Goal: Navigation & Orientation: Find specific page/section

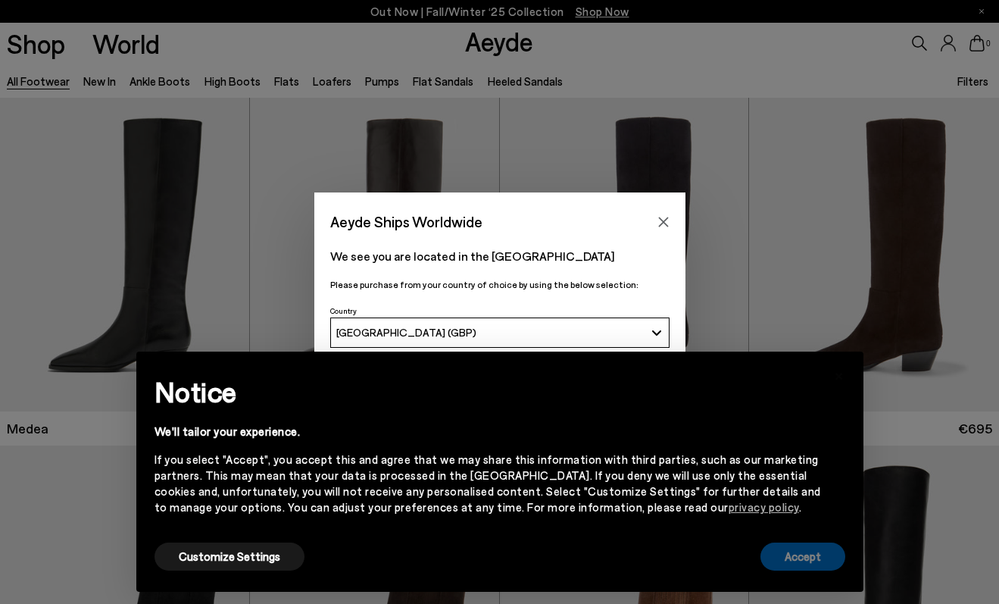
click at [784, 554] on button "Accept" at bounding box center [802, 556] width 85 height 28
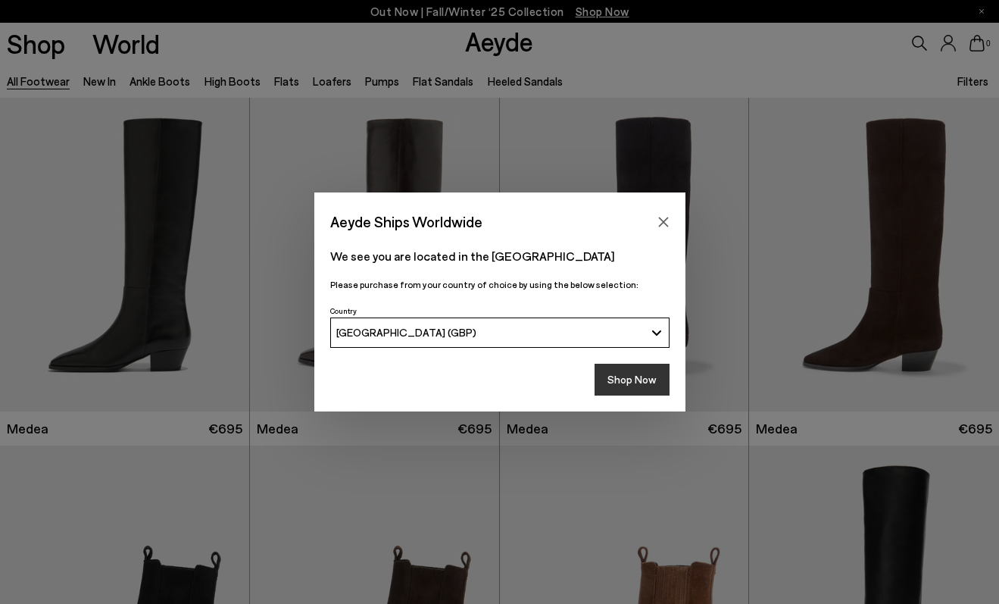
click at [616, 377] on button "Shop Now" at bounding box center [632, 380] width 75 height 32
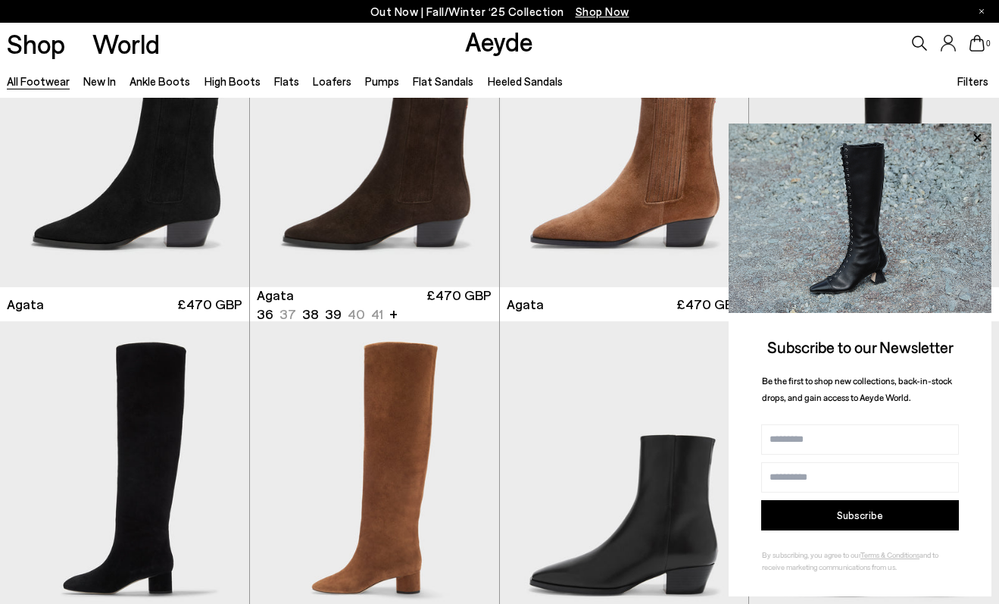
scroll to position [570, 0]
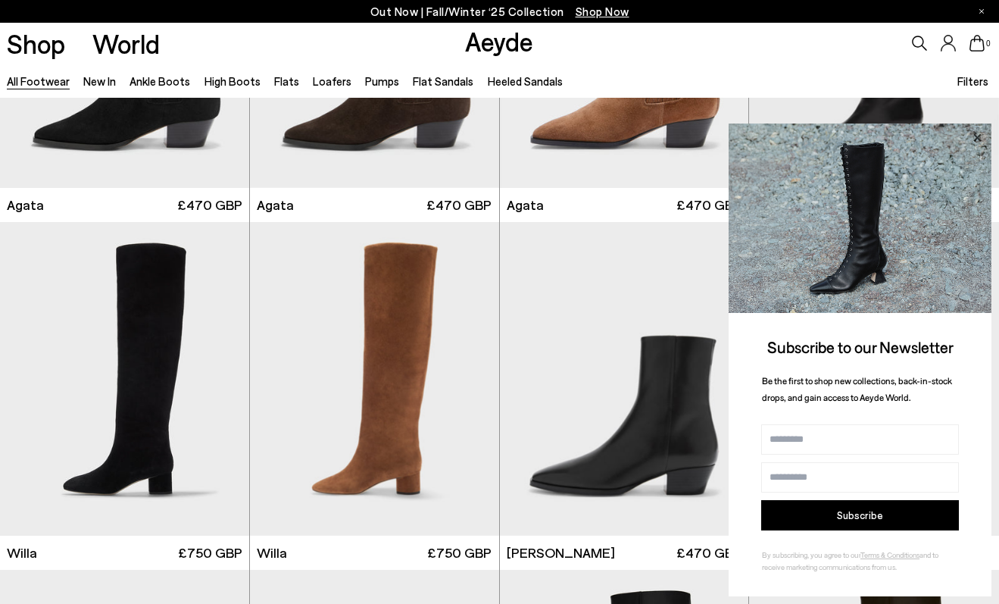
click at [979, 136] on icon at bounding box center [977, 137] width 8 height 8
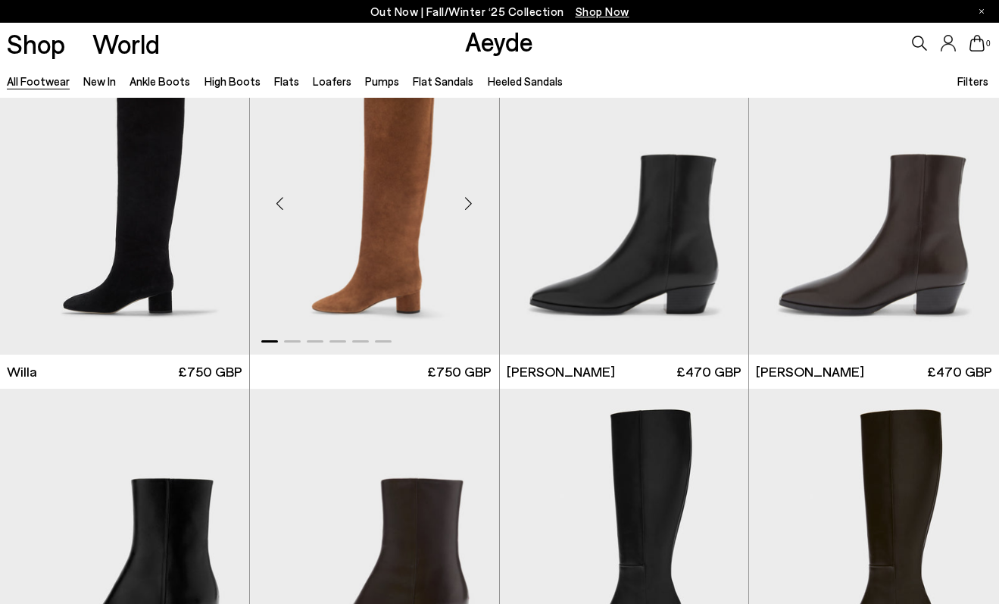
scroll to position [1187, 0]
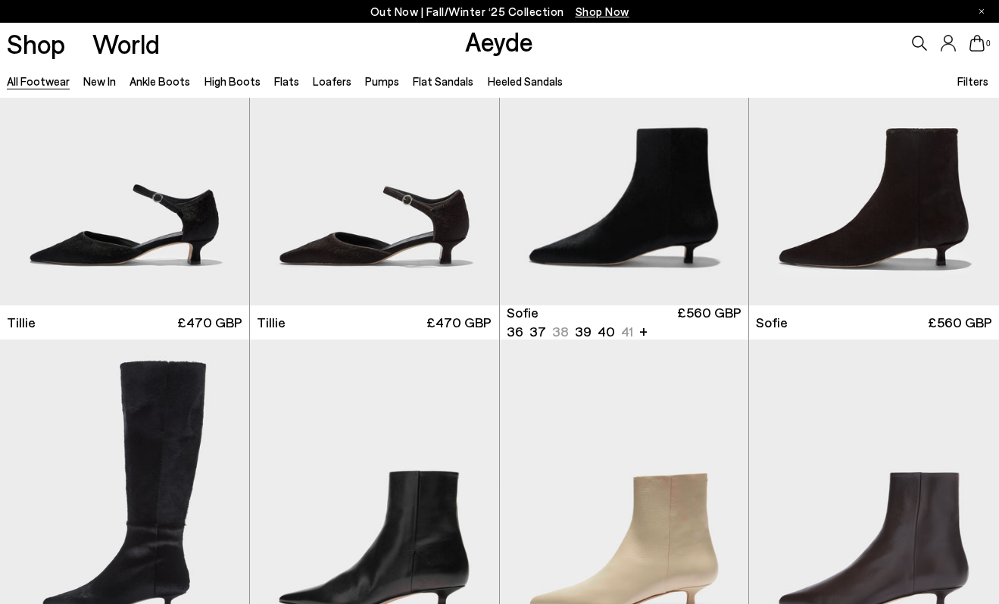
scroll to position [3928, 0]
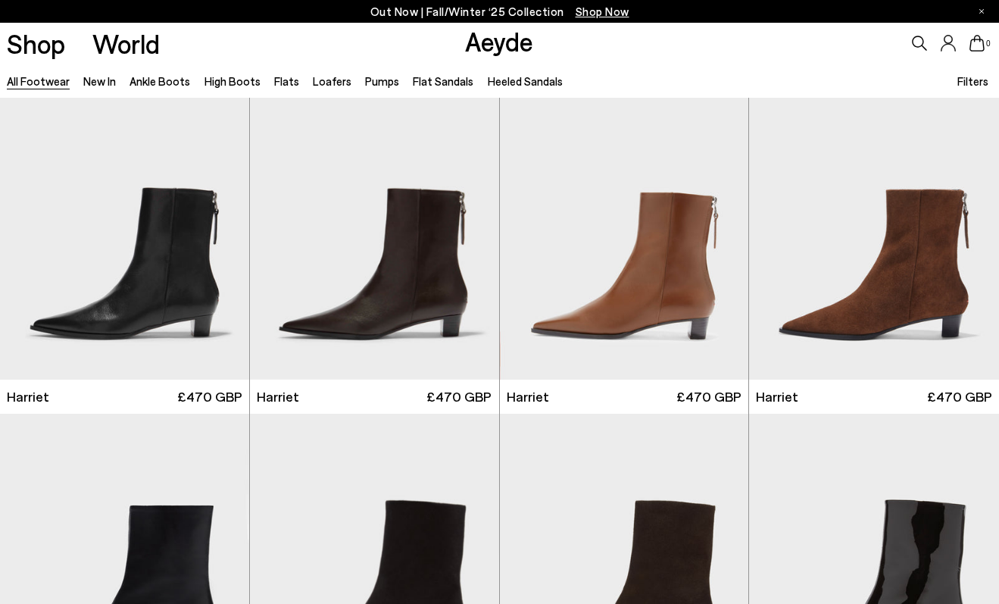
scroll to position [5917, 0]
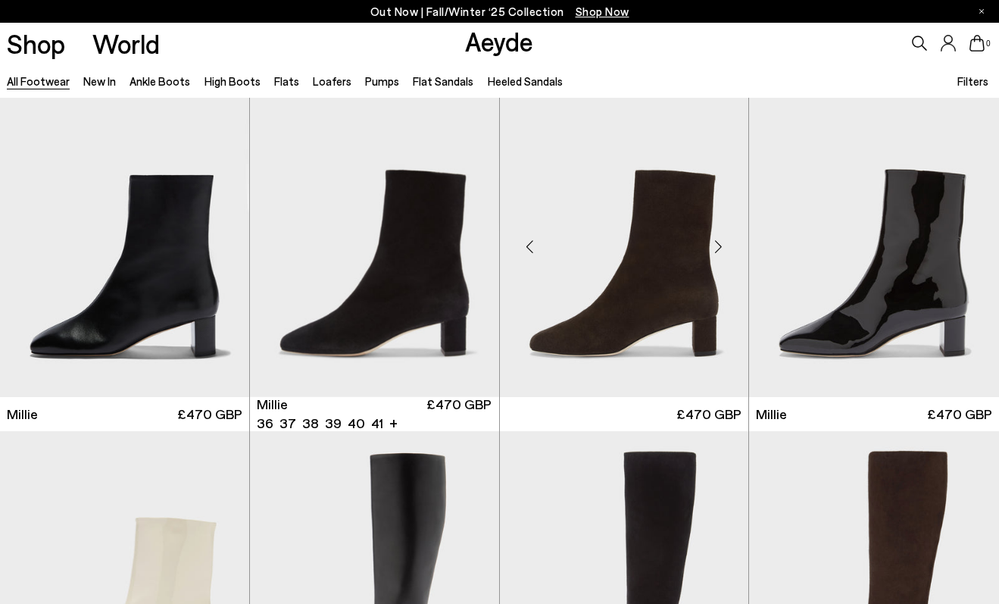
scroll to position [5917, 0]
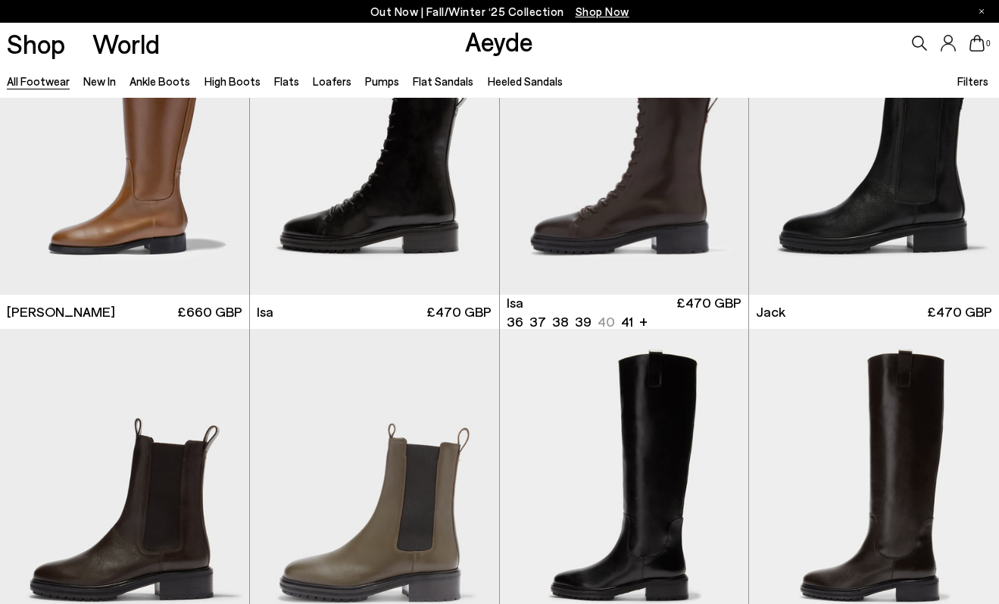
scroll to position [8945, 0]
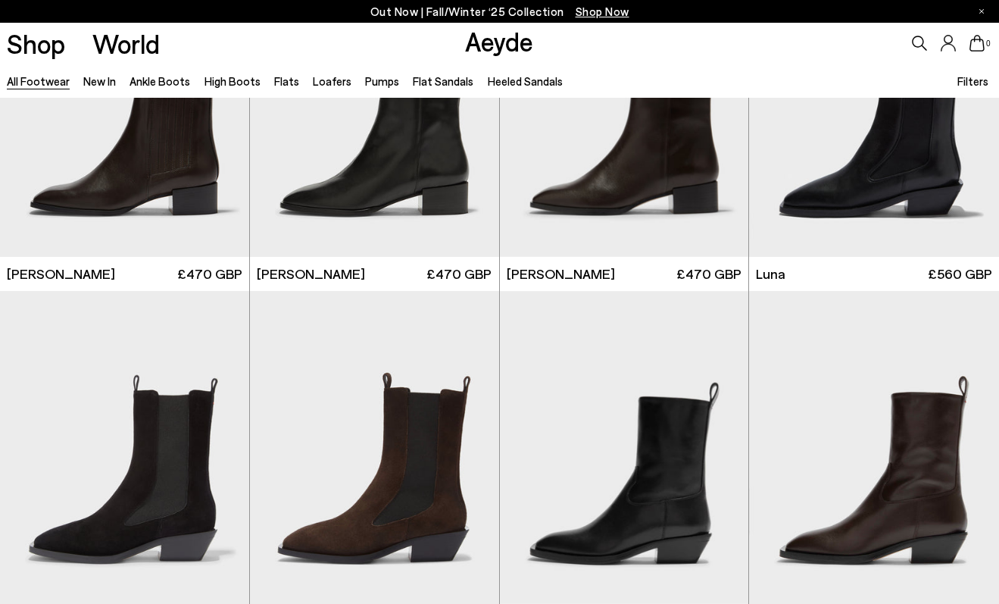
scroll to position [10226, 0]
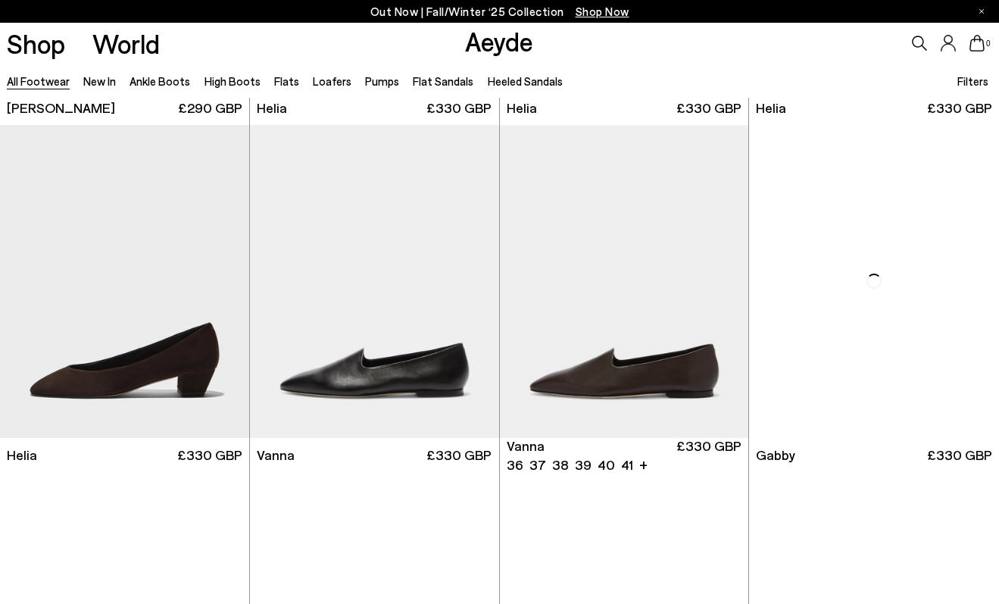
scroll to position [13637, 0]
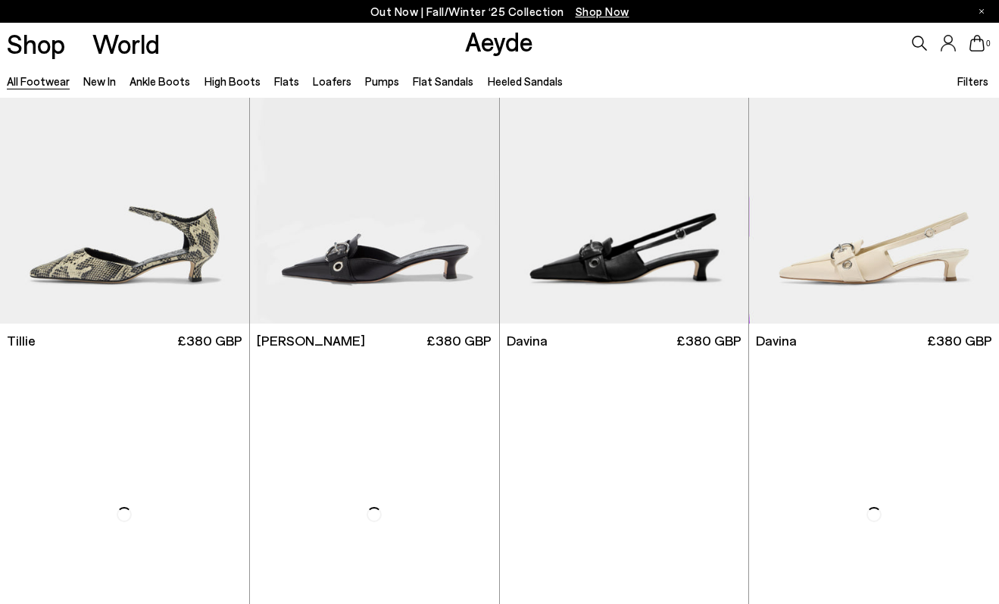
scroll to position [16036, 0]
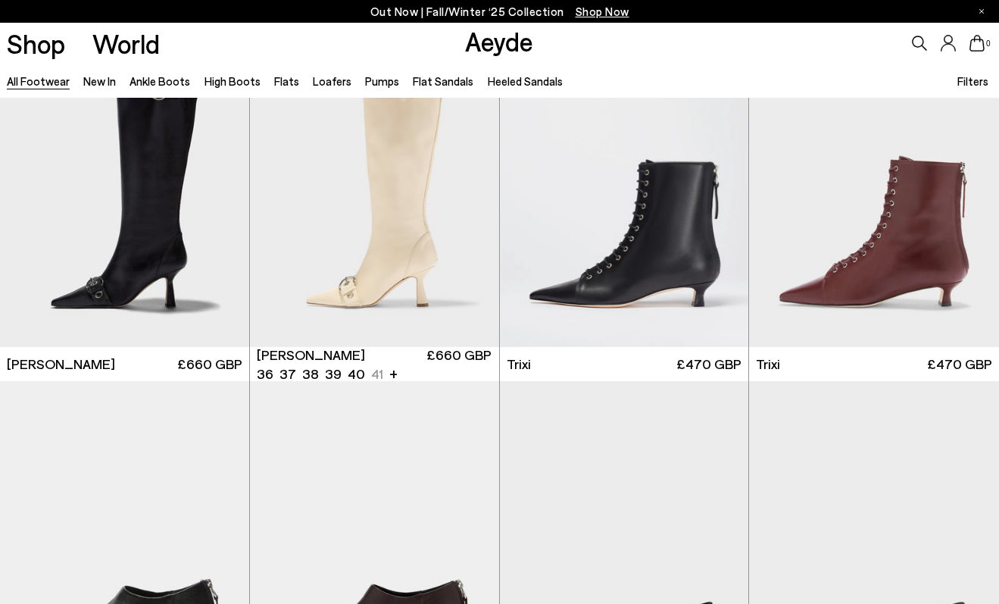
scroll to position [17893, 0]
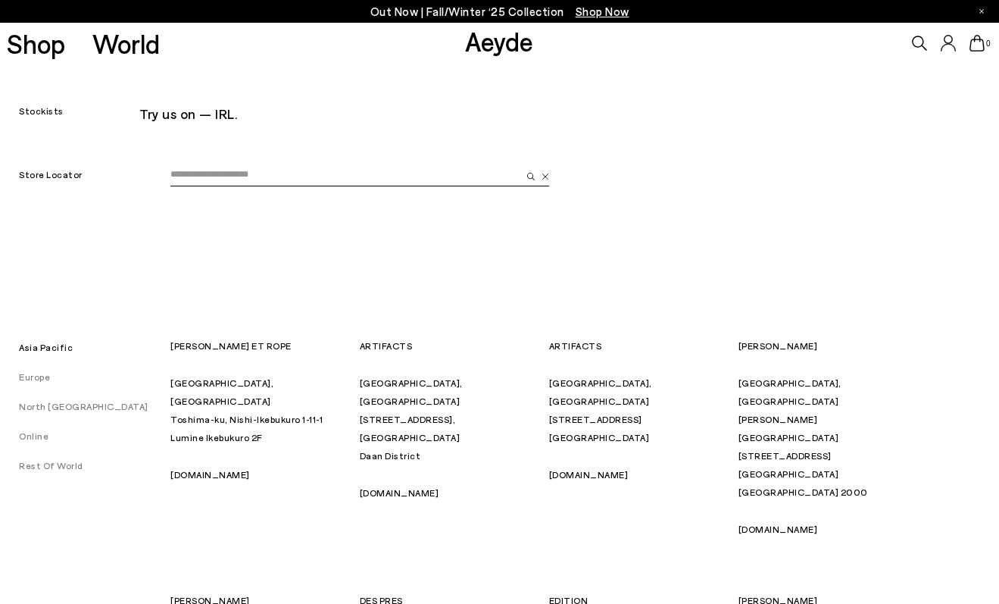
click at [31, 381] on link "Europe" at bounding box center [25, 376] width 50 height 11
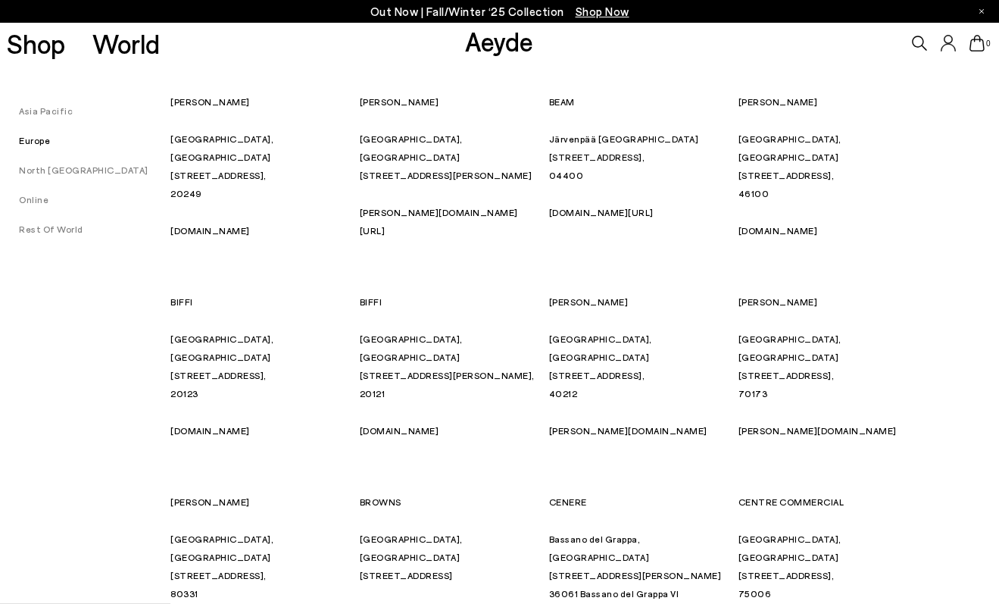
scroll to position [3043, 0]
